Goal: Information Seeking & Learning: Learn about a topic

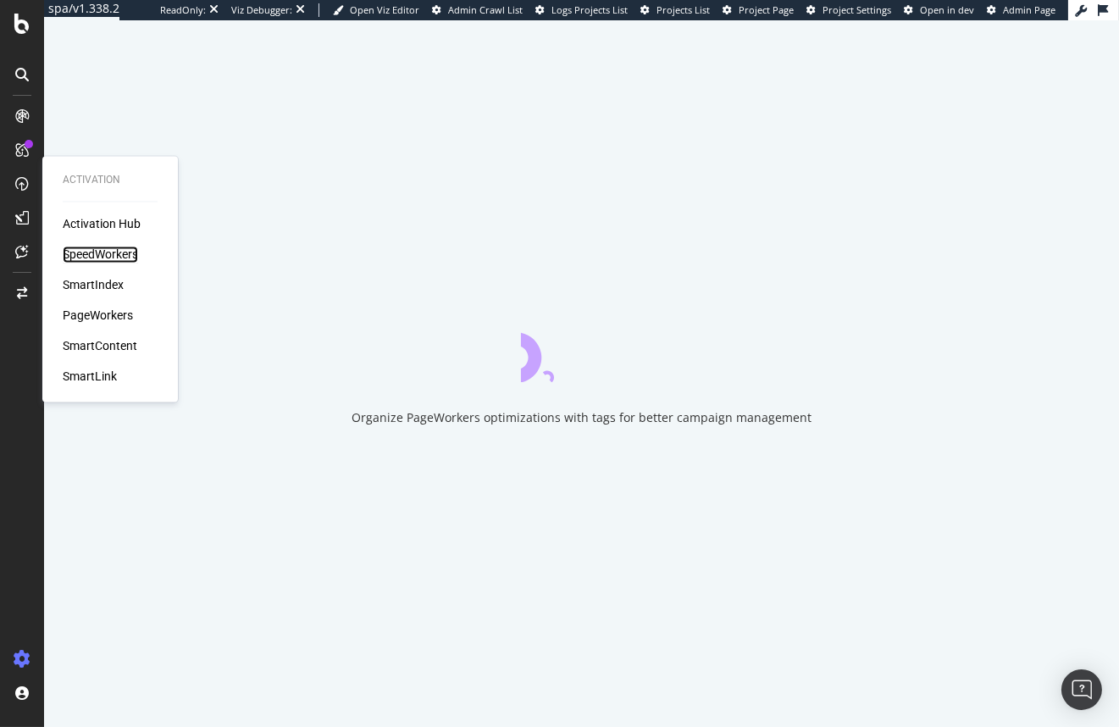
click at [102, 253] on div "SpeedWorkers" at bounding box center [100, 254] width 75 height 17
